Goal: Navigation & Orientation: Find specific page/section

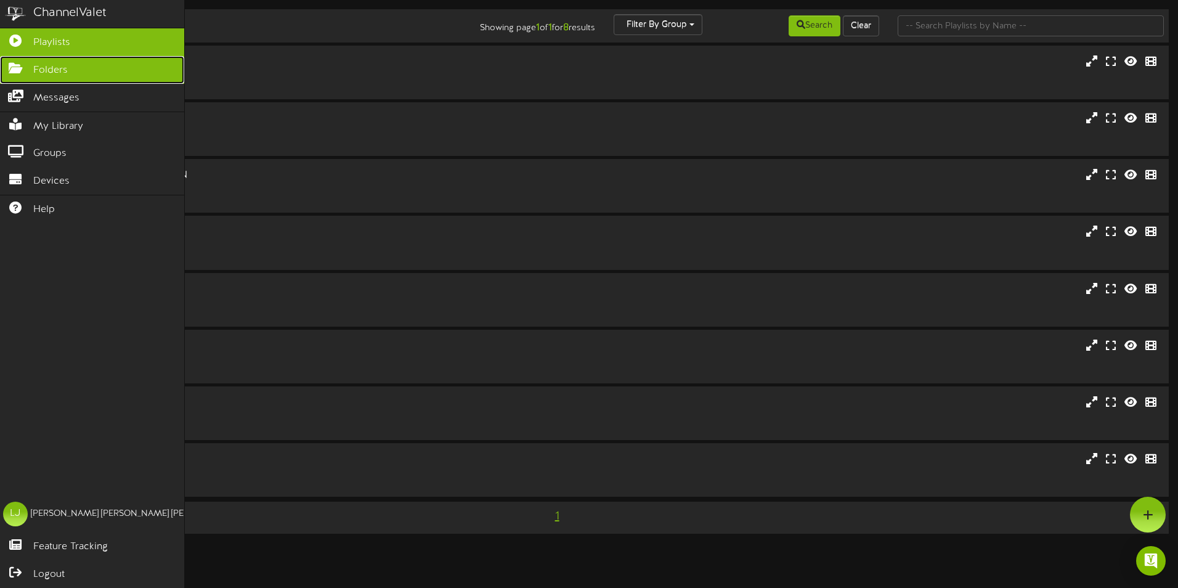
click at [54, 70] on span "Folders" at bounding box center [50, 70] width 34 height 14
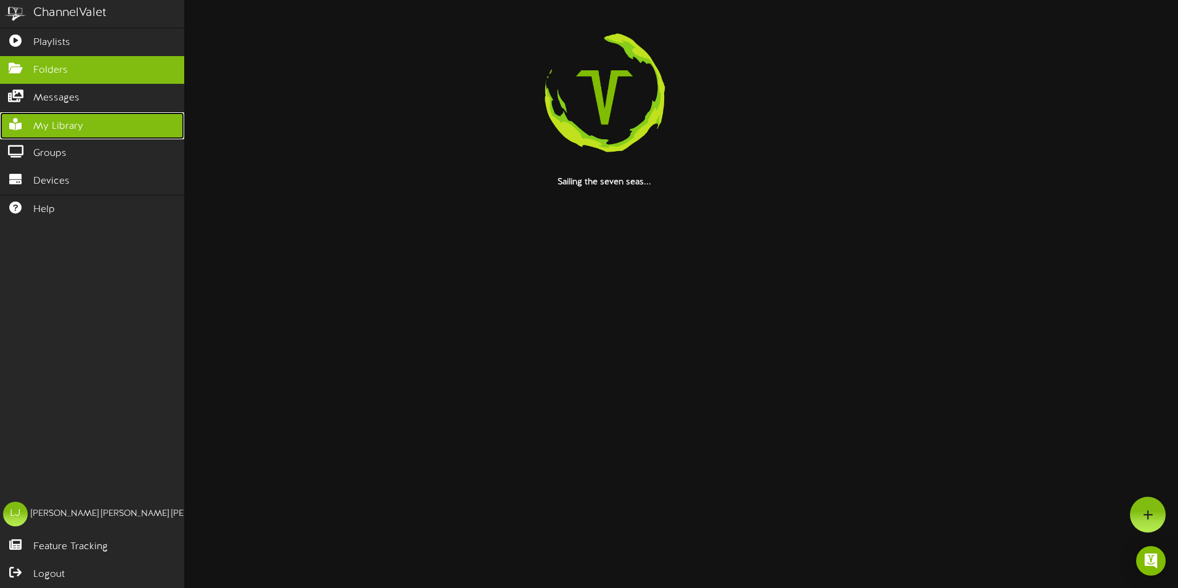
click at [46, 121] on span "My Library" at bounding box center [58, 126] width 50 height 14
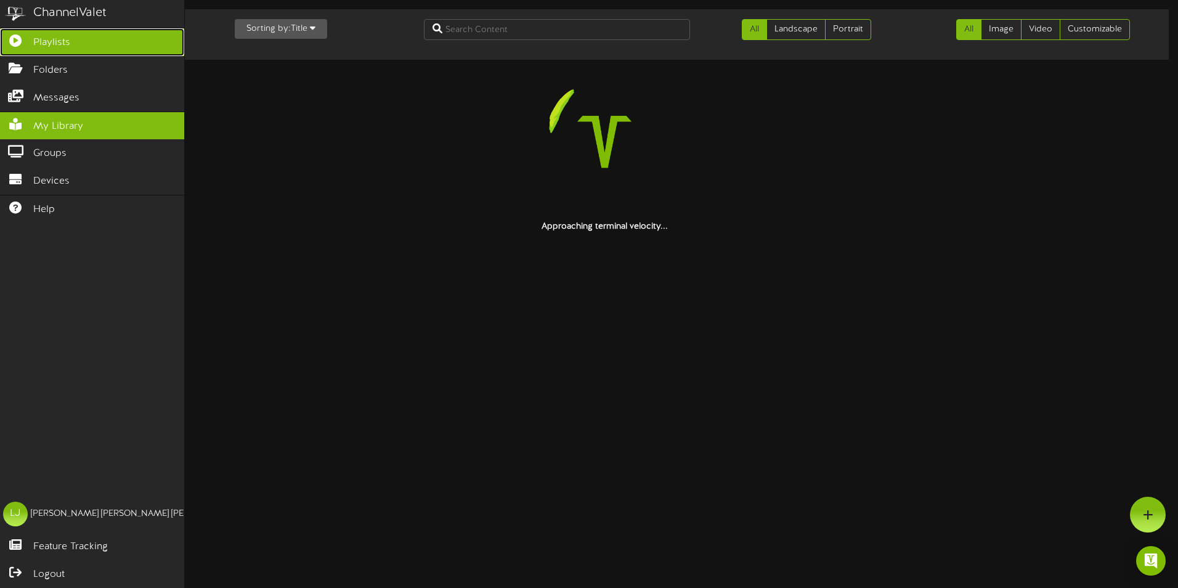
click at [60, 44] on span "Playlists" at bounding box center [51, 43] width 37 height 14
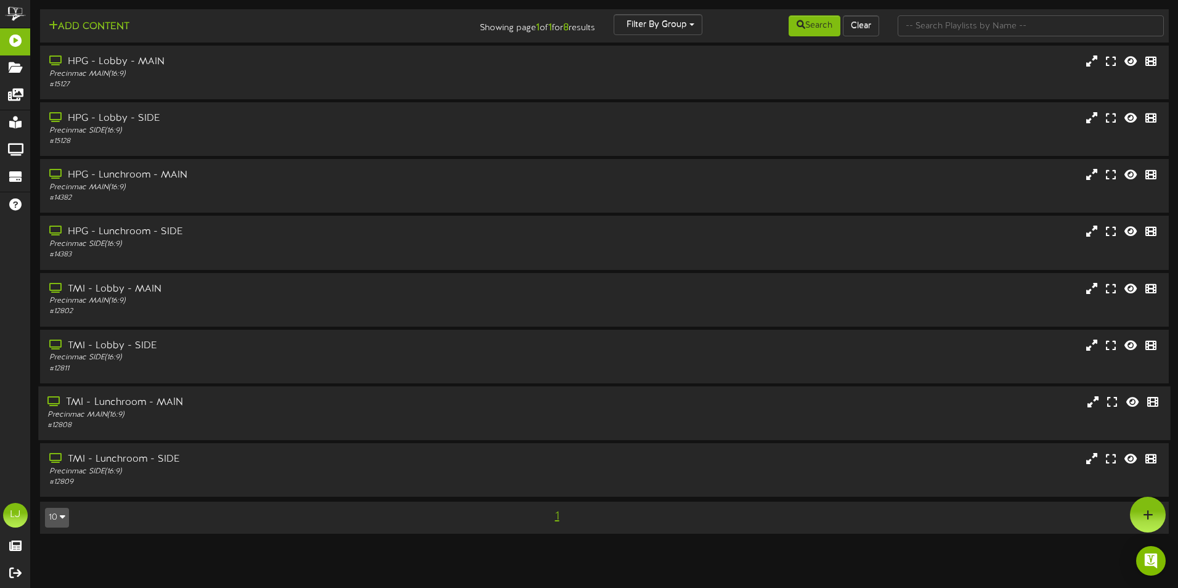
click at [113, 403] on div "TMI - Lunchroom - MAIN" at bounding box center [273, 402] width 453 height 14
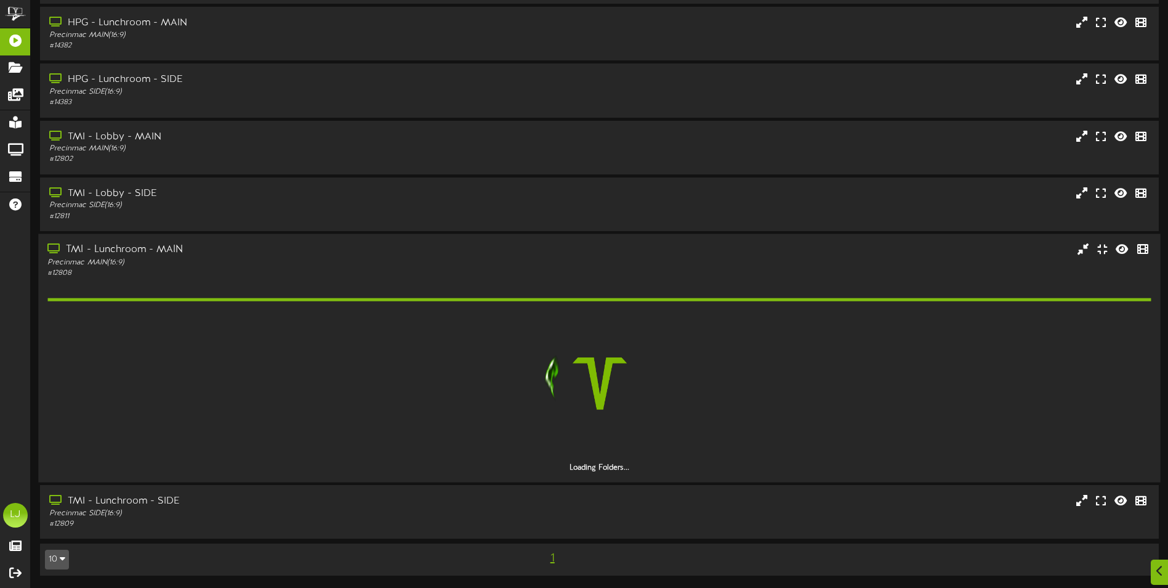
scroll to position [85, 0]
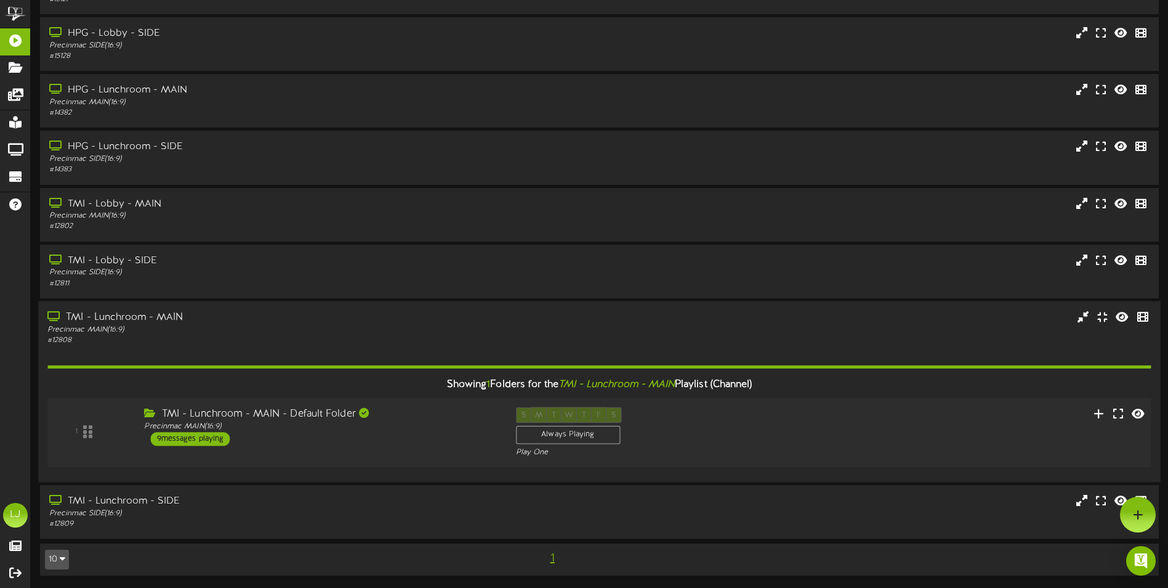
click at [210, 439] on div "9 messages playing" at bounding box center [190, 439] width 79 height 14
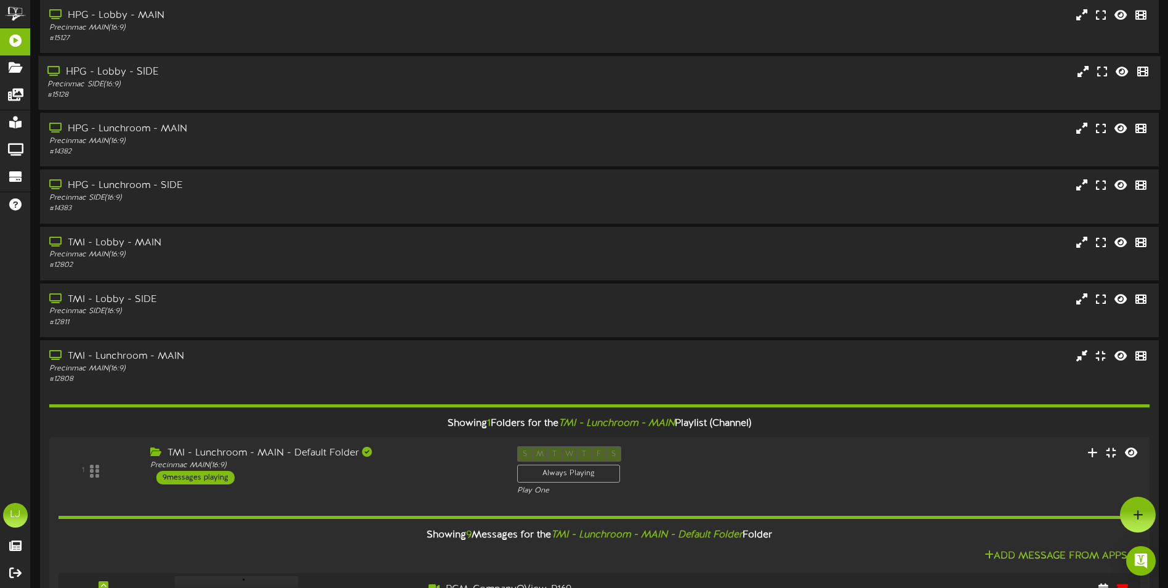
scroll to position [0, 0]
